Goal: Task Accomplishment & Management: Complete application form

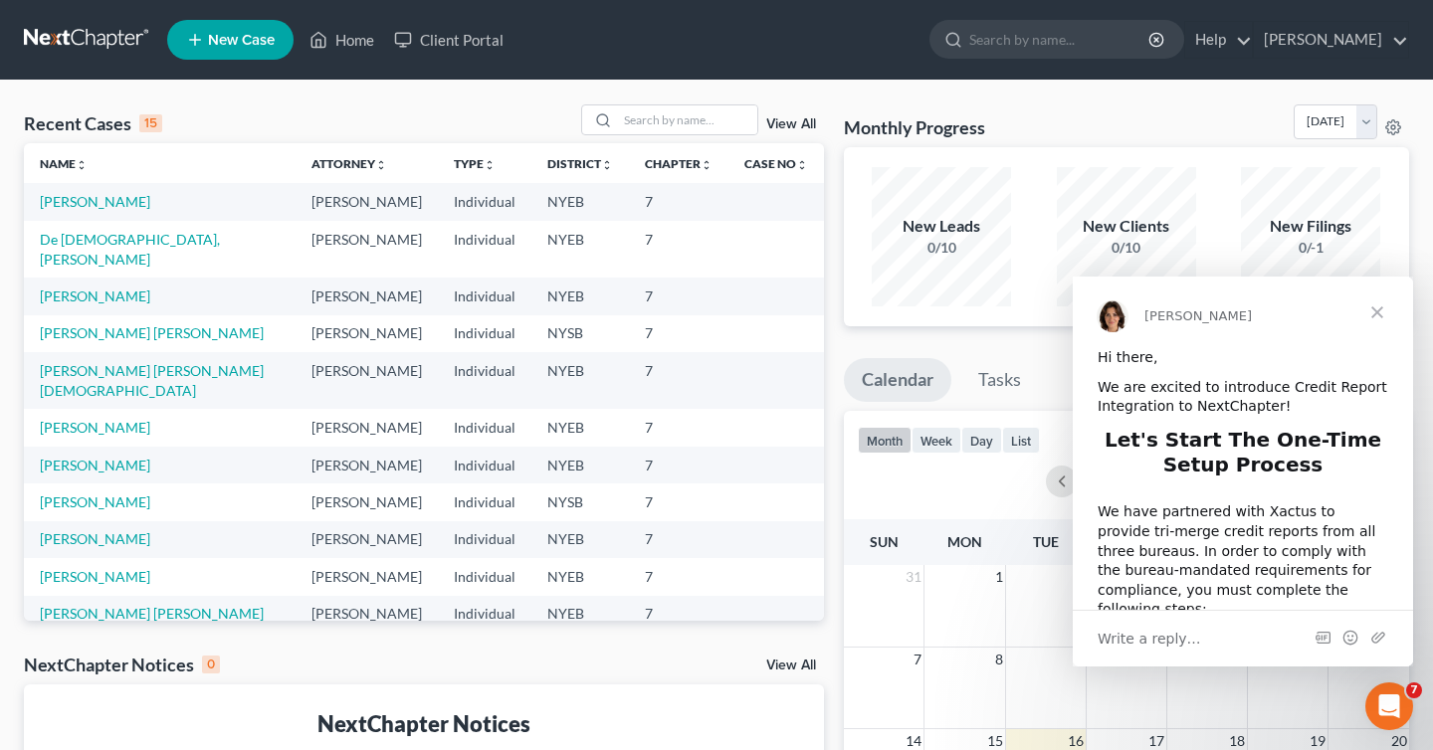
click at [231, 34] on span "New Case" at bounding box center [241, 40] width 67 height 15
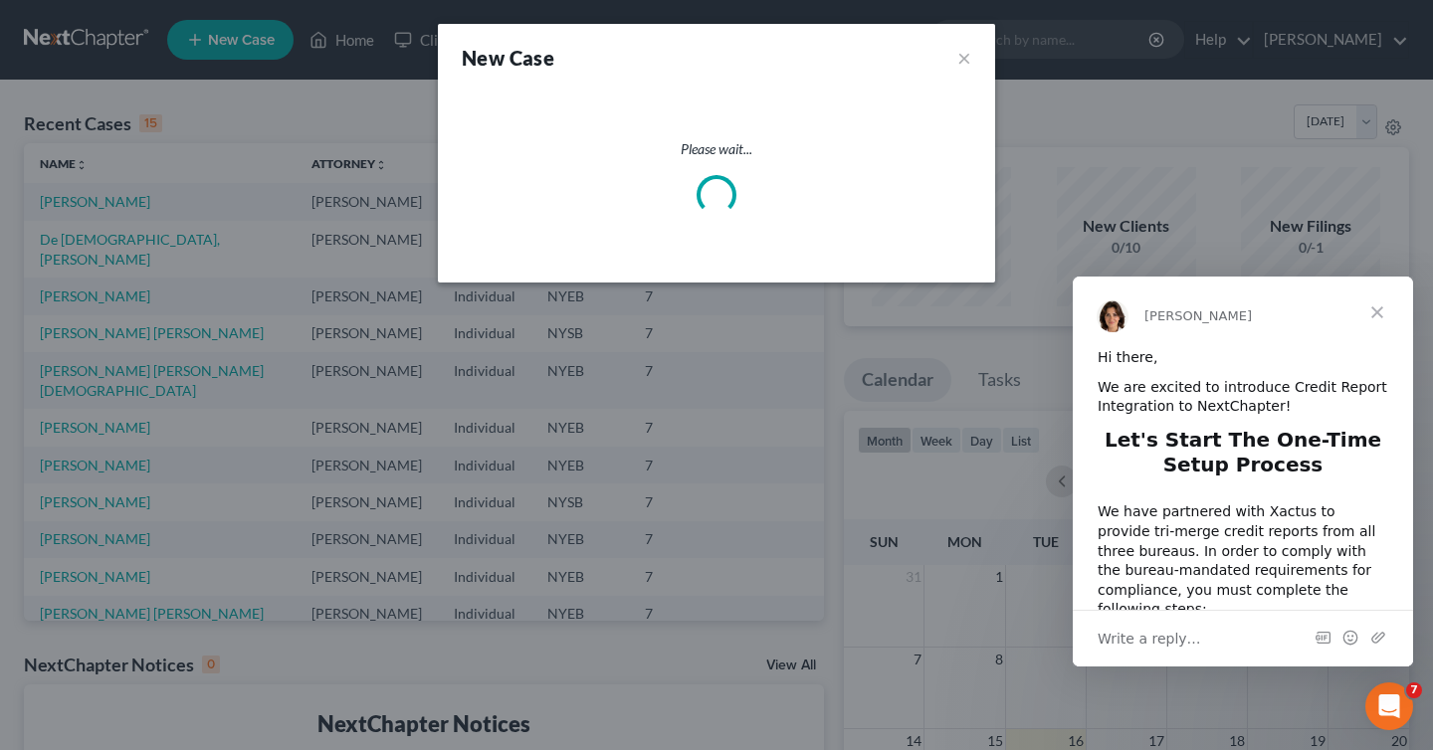
select select "53"
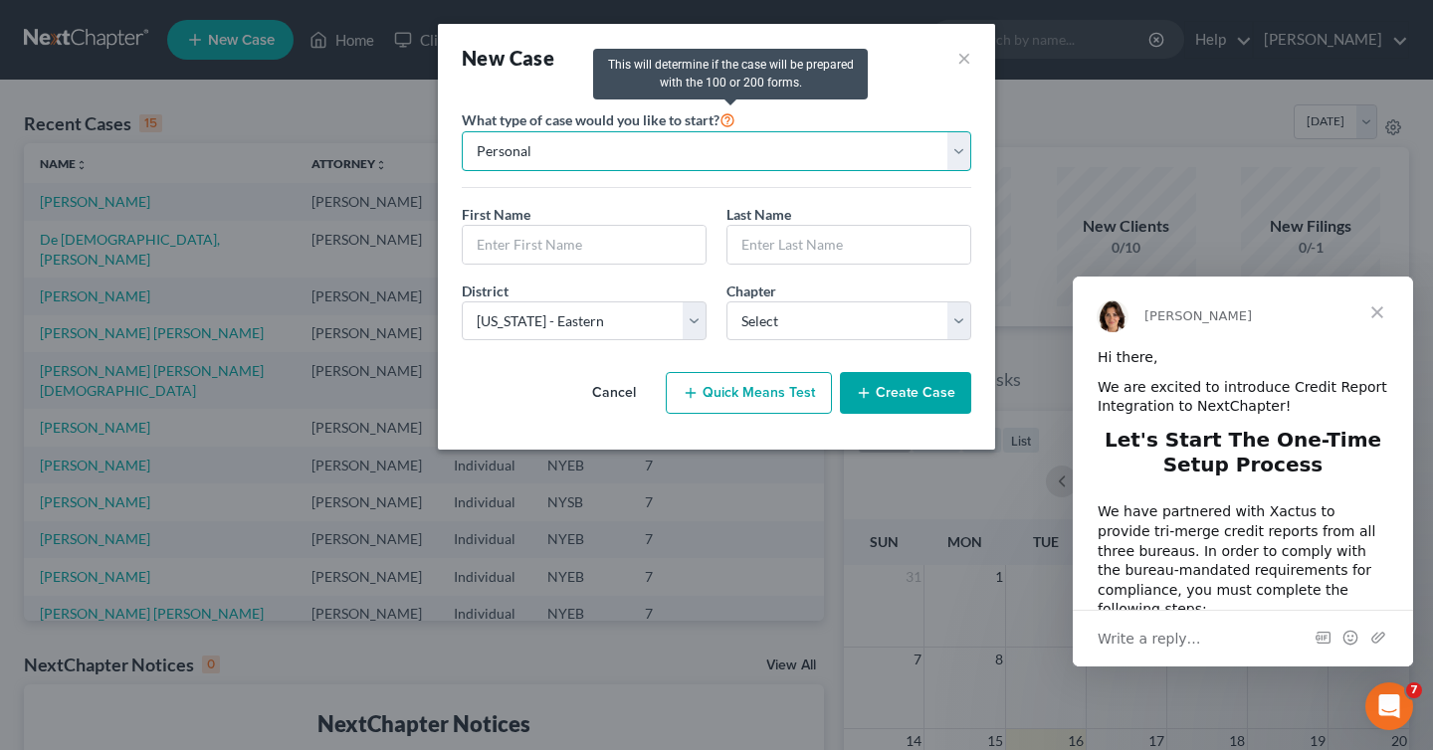
click at [732, 155] on select "Personal Business" at bounding box center [716, 151] width 509 height 40
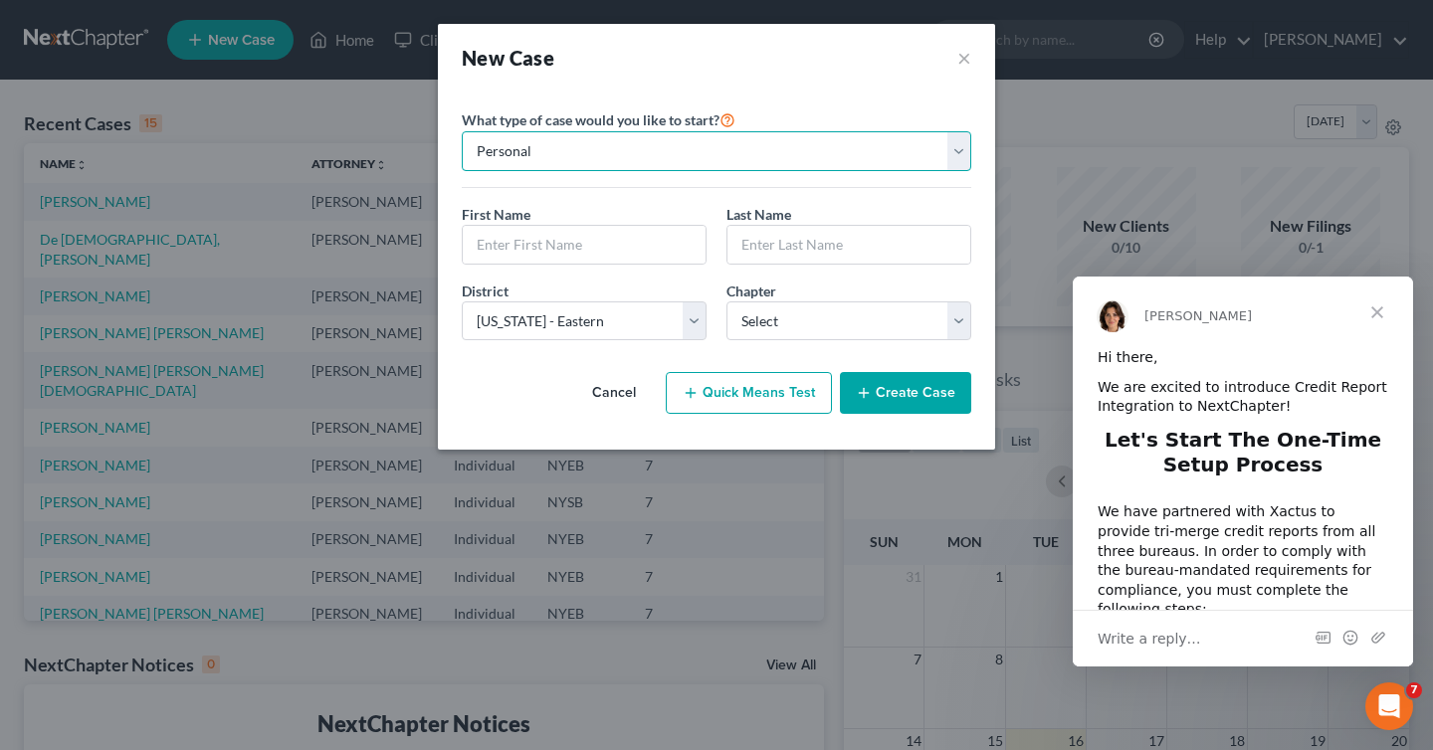
click at [462, 131] on select "Personal Business" at bounding box center [716, 151] width 509 height 40
click at [930, 385] on button "Create Case" at bounding box center [905, 393] width 131 height 42
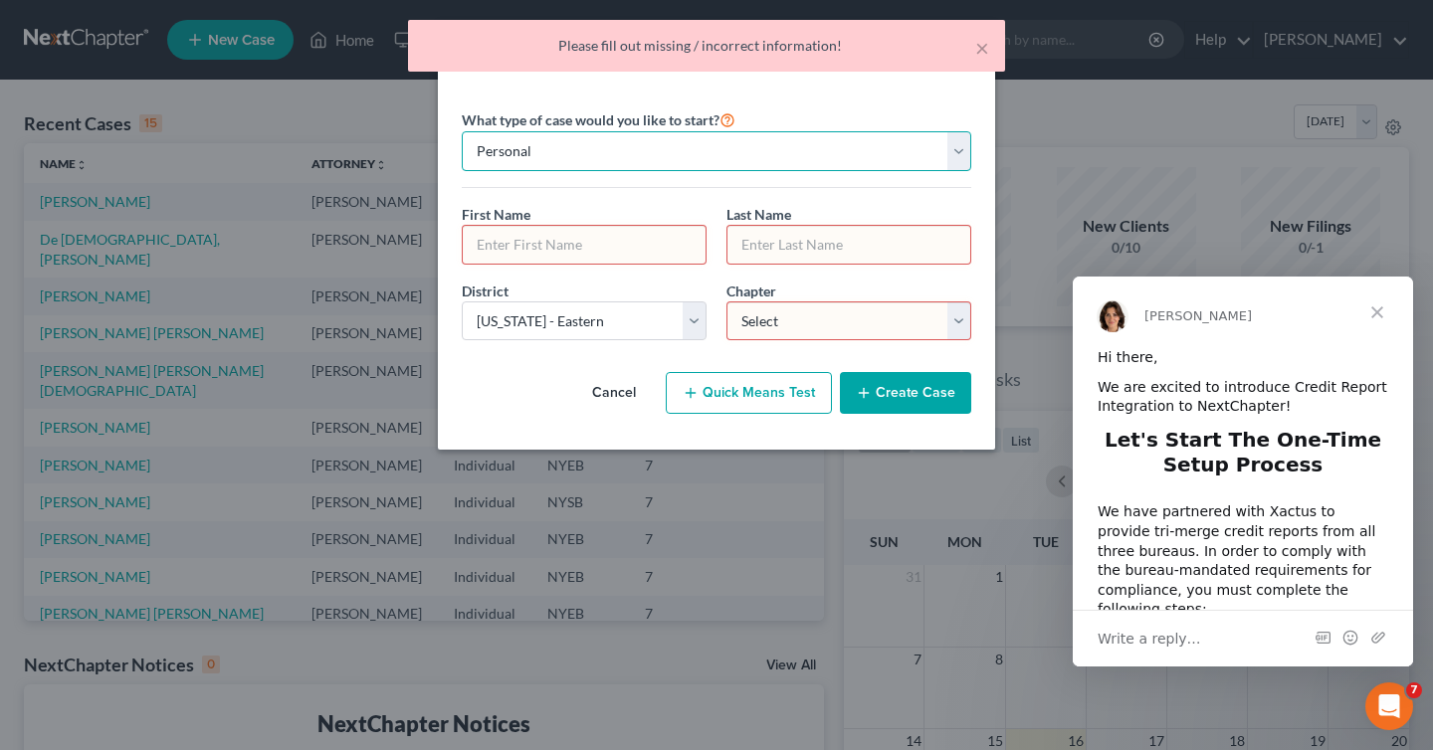
click at [604, 152] on select "Personal Business" at bounding box center [716, 151] width 509 height 40
click at [462, 131] on select "Personal Business" at bounding box center [716, 151] width 509 height 40
click at [592, 235] on input "text" at bounding box center [584, 245] width 243 height 38
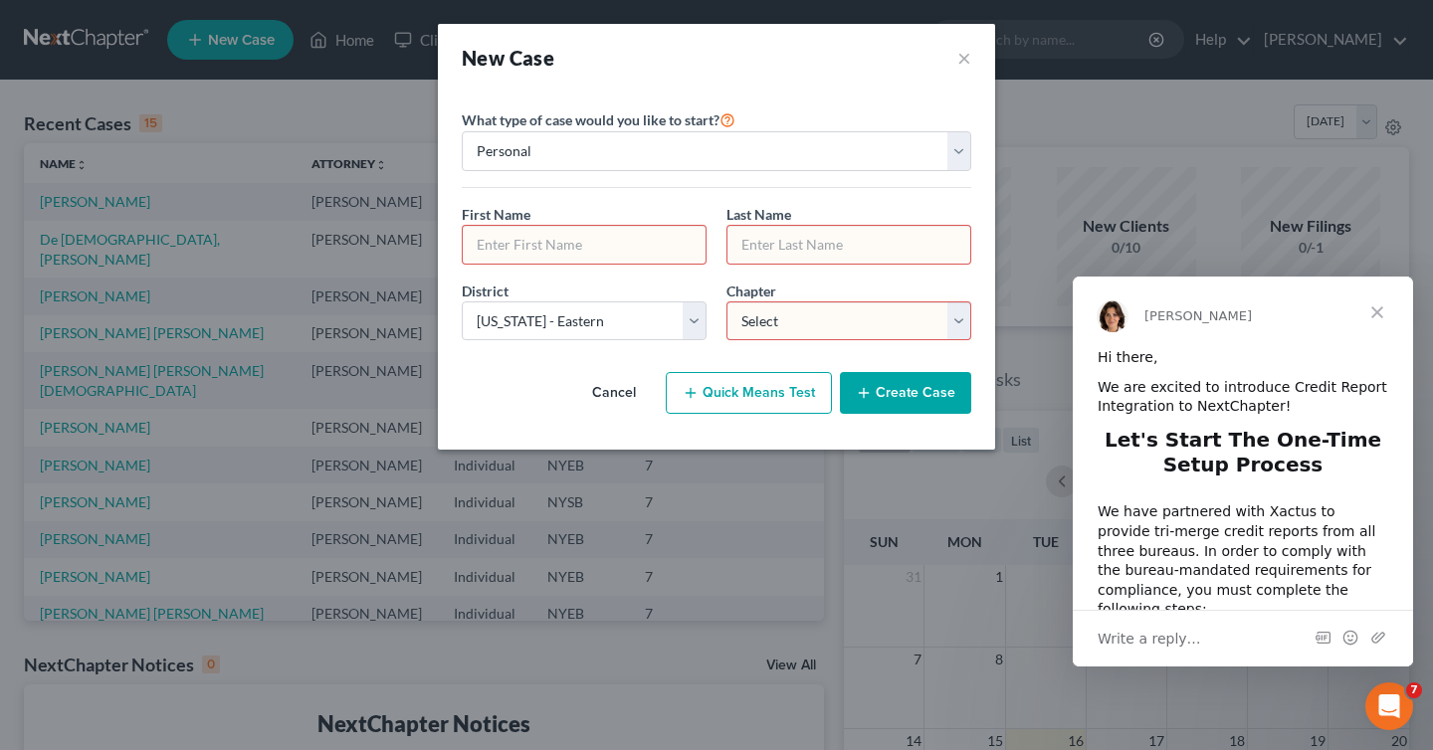
click at [836, 221] on div "Last Name *" at bounding box center [848, 234] width 265 height 61
click at [836, 245] on input "text" at bounding box center [848, 245] width 243 height 38
click at [685, 279] on div "First Name * Last Name *" at bounding box center [716, 242] width 529 height 77
click at [969, 60] on button "×" at bounding box center [964, 58] width 14 height 28
